Goal: Task Accomplishment & Management: Use online tool/utility

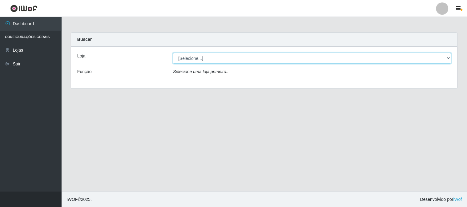
click at [200, 59] on select "[Selecione...] Rede Compras Supermercados - LOJA 1" at bounding box center [312, 58] width 278 height 11
select select "158"
click at [173, 53] on select "[Selecione...] Rede Compras Supermercados - LOJA 1" at bounding box center [312, 58] width 278 height 11
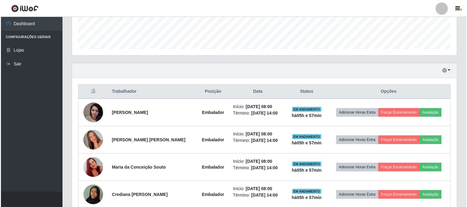
scroll to position [205, 0]
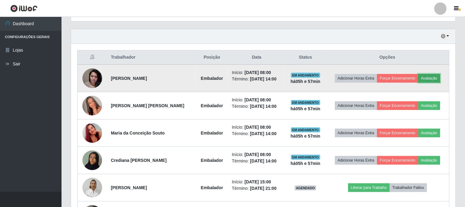
click at [432, 78] on button "Avaliação" at bounding box center [430, 78] width 22 height 9
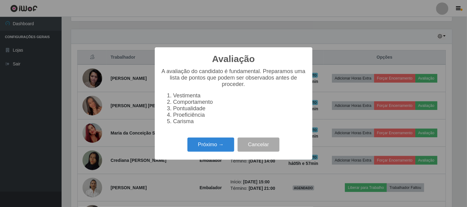
scroll to position [127, 381]
click at [208, 144] on button "Próximo →" at bounding box center [210, 145] width 47 height 14
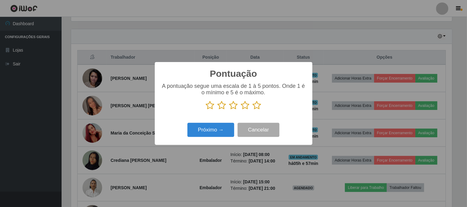
scroll to position [307625, 307372]
click at [256, 103] on icon at bounding box center [257, 105] width 9 height 9
click at [253, 110] on input "radio" at bounding box center [253, 110] width 0 height 0
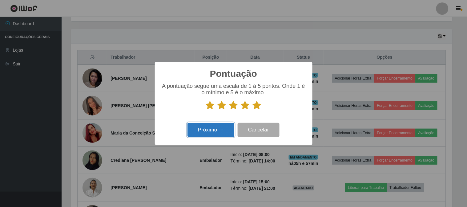
click at [220, 132] on button "Próximo →" at bounding box center [210, 130] width 47 height 14
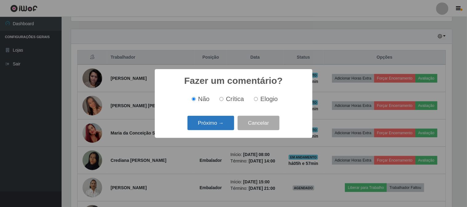
click at [220, 126] on button "Próximo →" at bounding box center [210, 123] width 47 height 14
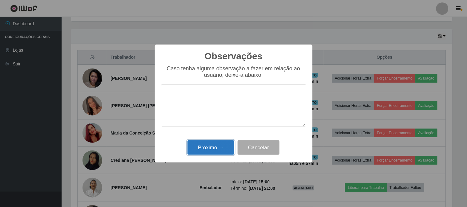
click at [214, 150] on button "Próximo →" at bounding box center [210, 148] width 47 height 14
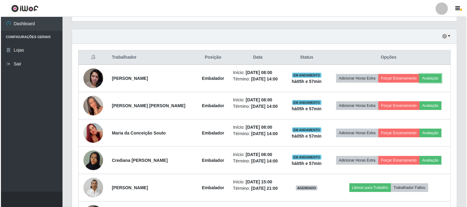
scroll to position [307625, 307369]
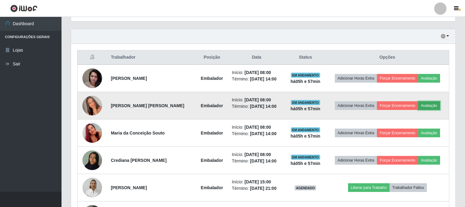
click at [434, 106] on button "Avaliação" at bounding box center [430, 106] width 22 height 9
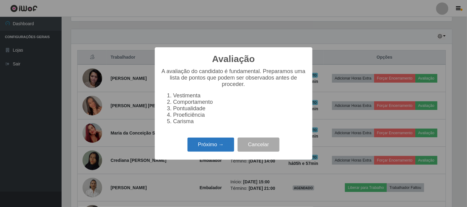
click at [213, 144] on button "Próximo →" at bounding box center [210, 145] width 47 height 14
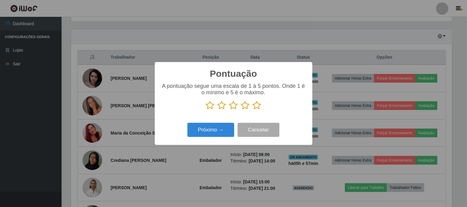
click at [254, 107] on icon at bounding box center [257, 105] width 9 height 9
click at [253, 110] on input "radio" at bounding box center [253, 110] width 0 height 0
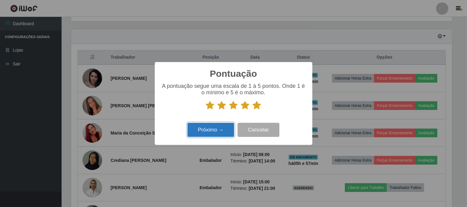
click at [219, 126] on button "Próximo →" at bounding box center [210, 130] width 47 height 14
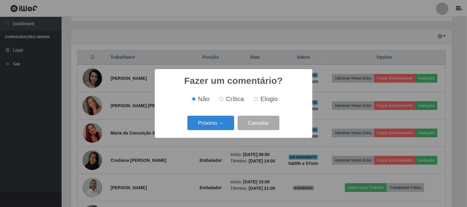
click at [219, 126] on button "Próximo →" at bounding box center [210, 123] width 47 height 14
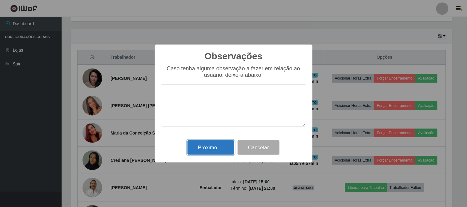
click at [219, 149] on button "Próximo →" at bounding box center [210, 148] width 47 height 14
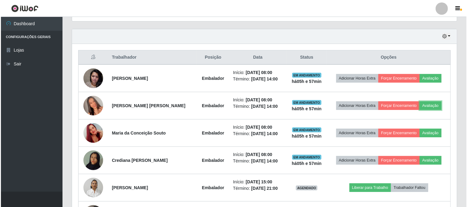
scroll to position [127, 385]
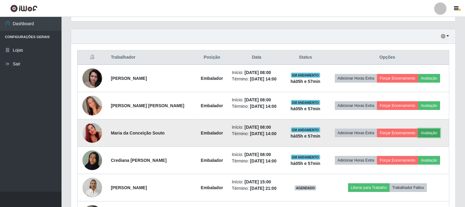
click at [425, 132] on button "Avaliação" at bounding box center [430, 133] width 22 height 9
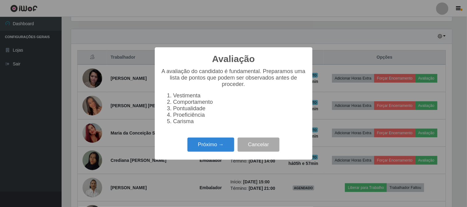
scroll to position [127, 381]
click at [201, 142] on button "Próximo →" at bounding box center [210, 145] width 47 height 14
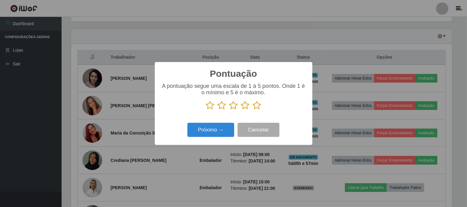
click at [256, 105] on icon at bounding box center [257, 105] width 9 height 9
click at [253, 110] on input "radio" at bounding box center [253, 110] width 0 height 0
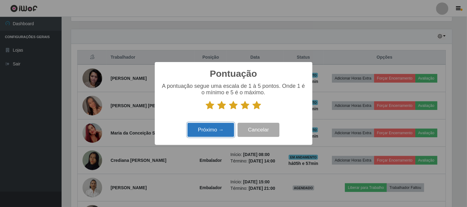
click at [219, 130] on button "Próximo →" at bounding box center [210, 130] width 47 height 14
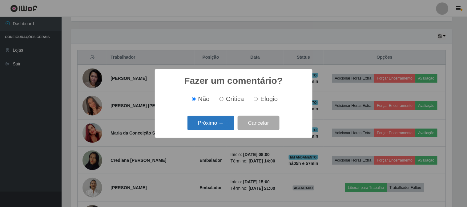
click at [219, 130] on button "Próximo →" at bounding box center [210, 123] width 47 height 14
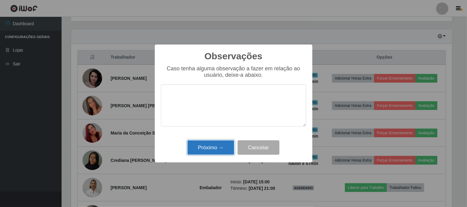
click at [216, 141] on button "Próximo →" at bounding box center [210, 148] width 47 height 14
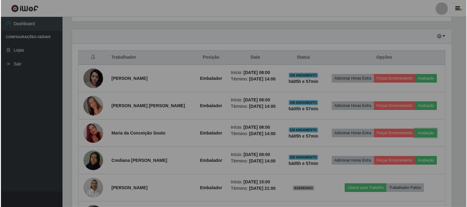
scroll to position [127, 385]
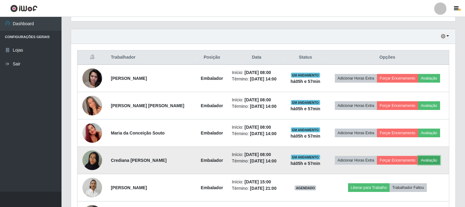
click at [435, 160] on button "Avaliação" at bounding box center [430, 160] width 22 height 9
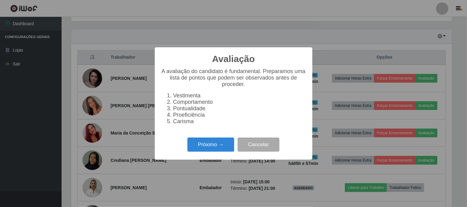
scroll to position [127, 381]
click at [211, 143] on button "Próximo →" at bounding box center [210, 145] width 47 height 14
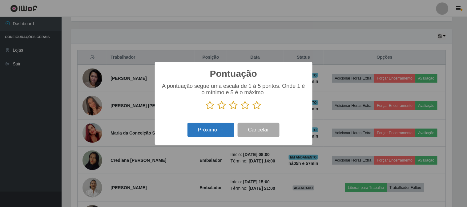
scroll to position [307625, 307372]
click at [256, 105] on icon at bounding box center [257, 105] width 9 height 9
click at [253, 110] on input "radio" at bounding box center [253, 110] width 0 height 0
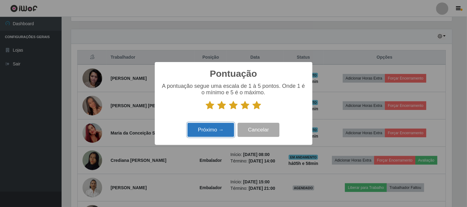
click at [216, 127] on button "Próximo →" at bounding box center [210, 130] width 47 height 14
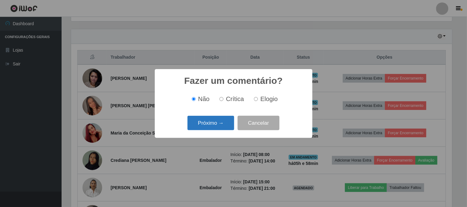
click at [218, 122] on button "Próximo →" at bounding box center [210, 123] width 47 height 14
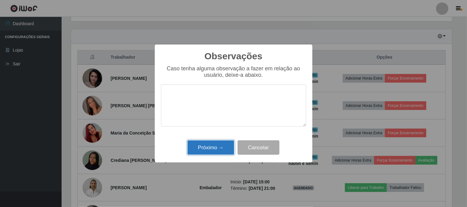
click at [212, 148] on button "Próximo →" at bounding box center [210, 148] width 47 height 14
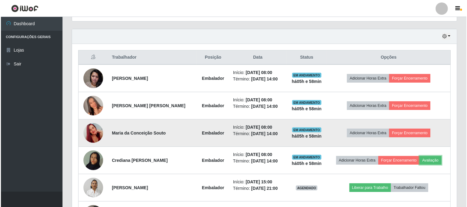
scroll to position [127, 385]
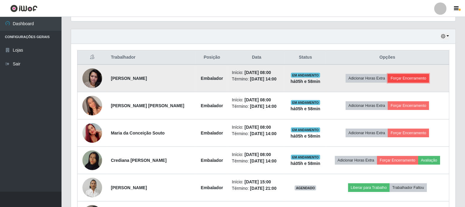
click at [411, 78] on button "Forçar Encerramento" at bounding box center [408, 78] width 41 height 9
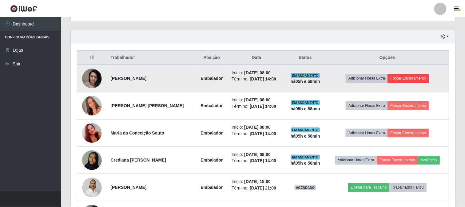
scroll to position [127, 381]
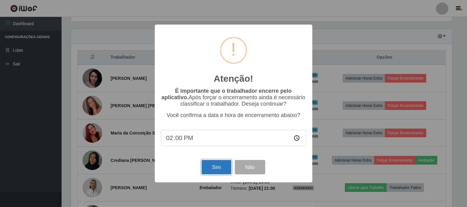
click at [211, 169] on button "Sim" at bounding box center [217, 167] width 30 height 14
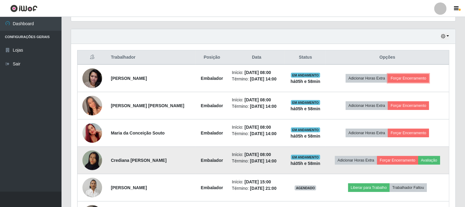
scroll to position [0, 0]
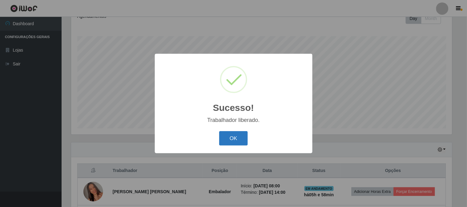
click at [240, 138] on button "OK" at bounding box center [233, 138] width 29 height 14
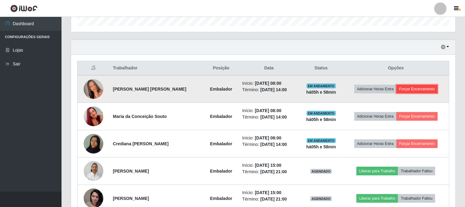
click at [415, 92] on button "Forçar Encerramento" at bounding box center [417, 89] width 41 height 9
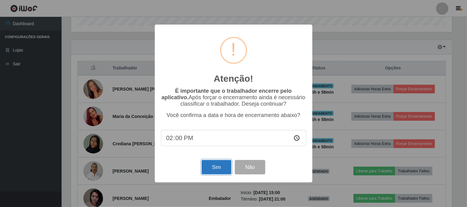
click at [218, 167] on button "Sim" at bounding box center [217, 167] width 30 height 14
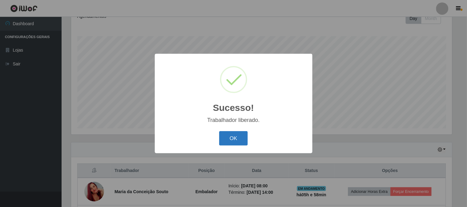
click at [233, 141] on button "OK" at bounding box center [233, 138] width 29 height 14
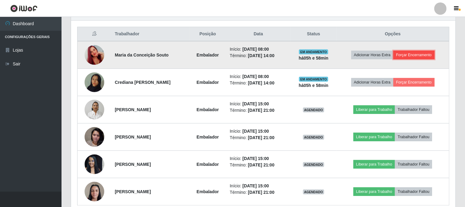
click at [417, 51] on button "Forçar Encerramento" at bounding box center [414, 55] width 41 height 9
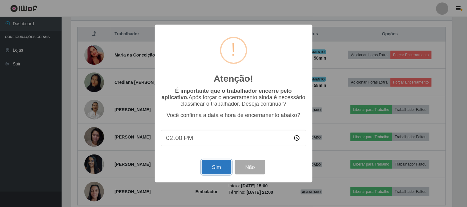
click at [223, 165] on button "Sim" at bounding box center [217, 167] width 30 height 14
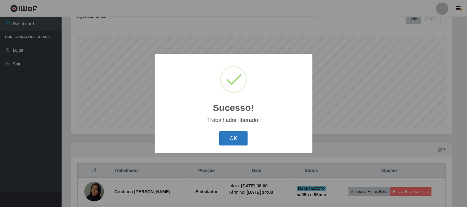
click at [230, 141] on button "OK" at bounding box center [233, 138] width 29 height 14
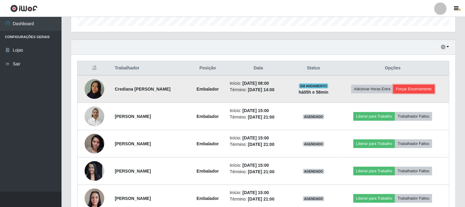
click at [419, 90] on button "Forçar Encerramento" at bounding box center [414, 89] width 41 height 9
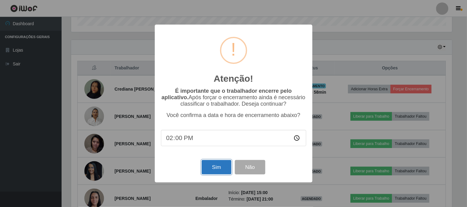
click at [209, 168] on button "Sim" at bounding box center [217, 167] width 30 height 14
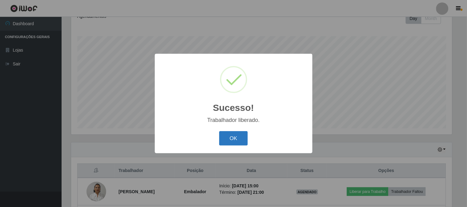
click at [233, 140] on button "OK" at bounding box center [233, 138] width 29 height 14
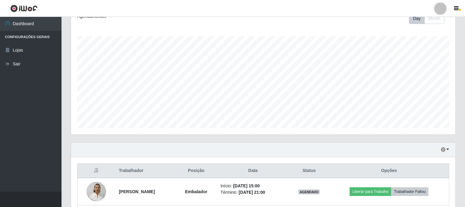
scroll to position [201, 0]
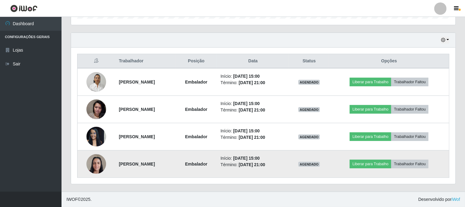
click at [94, 168] on img at bounding box center [96, 164] width 20 height 26
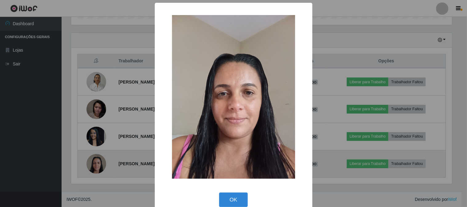
click at [94, 168] on div "× OK Cancel" at bounding box center [233, 103] width 467 height 207
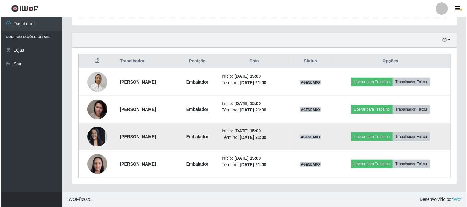
scroll to position [127, 385]
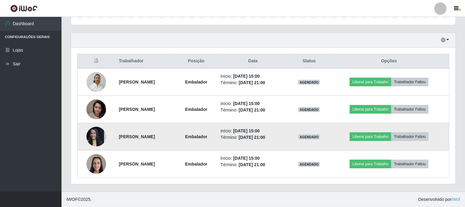
click at [94, 136] on img at bounding box center [96, 137] width 20 height 26
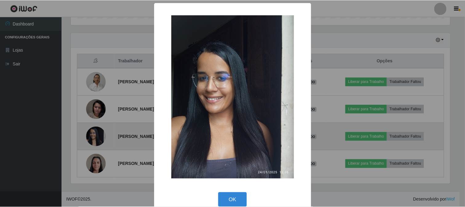
scroll to position [127, 381]
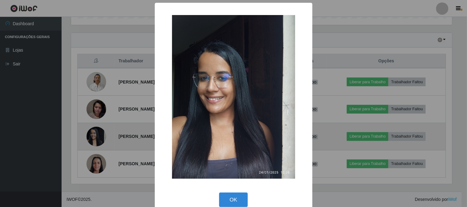
click at [94, 136] on div "× OK Cancel" at bounding box center [233, 103] width 467 height 207
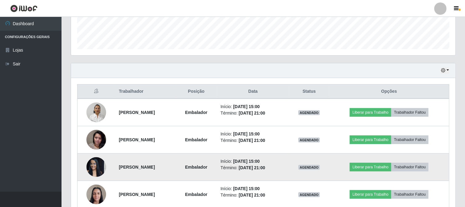
scroll to position [201, 0]
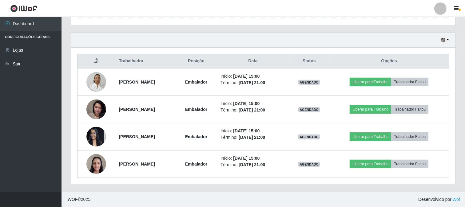
click at [436, 35] on div "Hoje 1 dia 3 dias 1 Semana Não encerrados" at bounding box center [263, 40] width 385 height 15
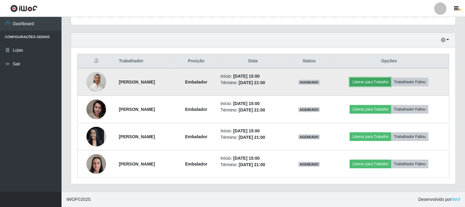
click at [381, 79] on button "Liberar para Trabalho" at bounding box center [371, 82] width 42 height 9
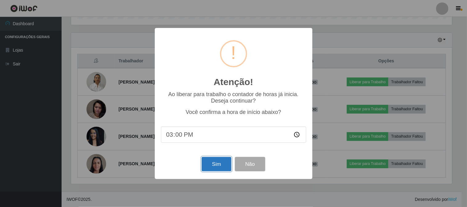
click at [228, 163] on button "Sim" at bounding box center [217, 164] width 30 height 14
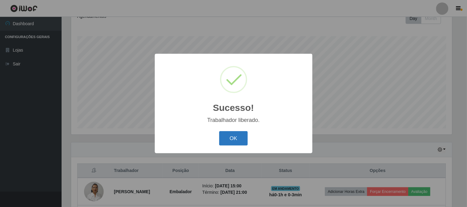
click at [243, 137] on button "OK" at bounding box center [233, 138] width 29 height 14
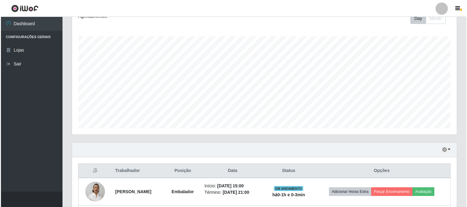
scroll to position [194, 0]
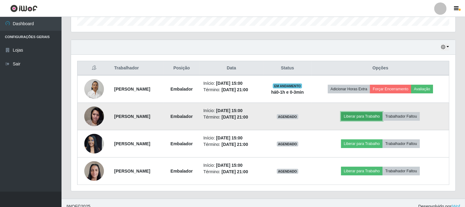
click at [374, 119] on button "Liberar para Trabalho" at bounding box center [362, 116] width 42 height 9
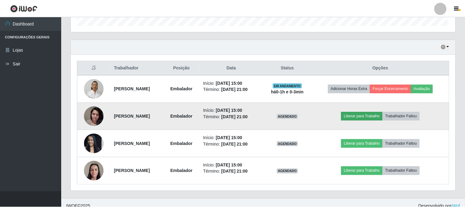
scroll to position [127, 381]
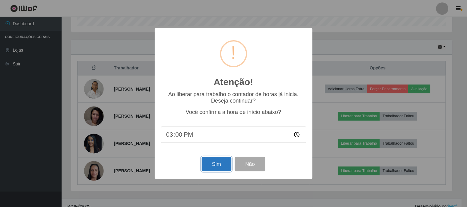
click at [205, 160] on button "Sim" at bounding box center [217, 164] width 30 height 14
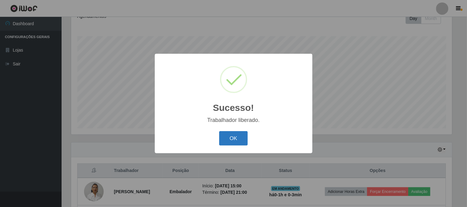
click at [233, 140] on button "OK" at bounding box center [233, 138] width 29 height 14
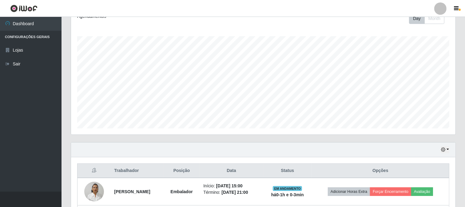
scroll to position [201, 0]
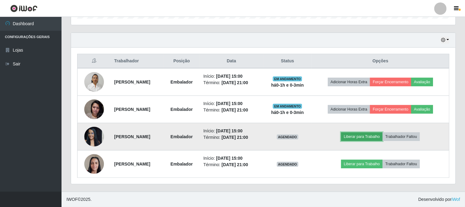
click at [372, 139] on button "Liberar para Trabalho" at bounding box center [362, 137] width 42 height 9
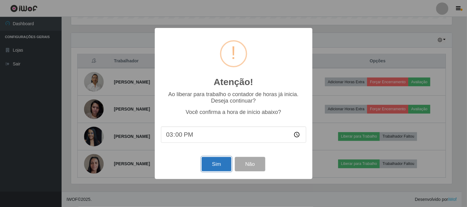
click at [228, 165] on button "Sim" at bounding box center [217, 164] width 30 height 14
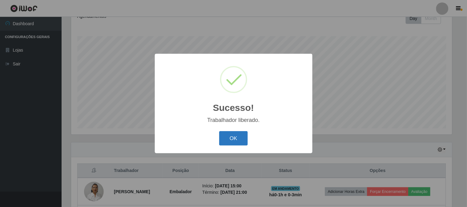
click at [235, 142] on button "OK" at bounding box center [233, 138] width 29 height 14
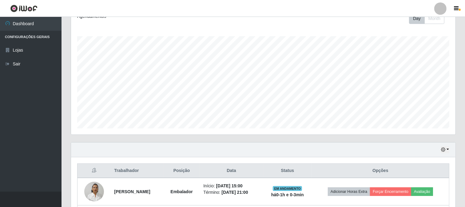
scroll to position [201, 0]
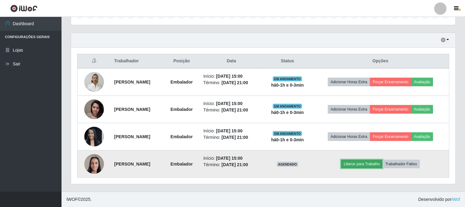
click at [359, 162] on button "Liberar para Trabalho" at bounding box center [362, 164] width 42 height 9
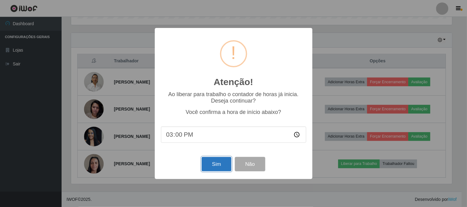
click at [224, 169] on button "Sim" at bounding box center [217, 164] width 30 height 14
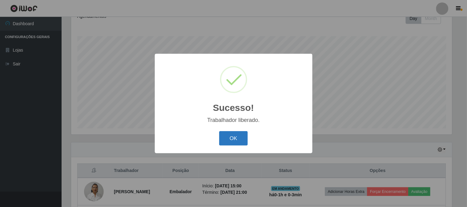
click at [240, 142] on button "OK" at bounding box center [233, 138] width 29 height 14
